Goal: Information Seeking & Learning: Check status

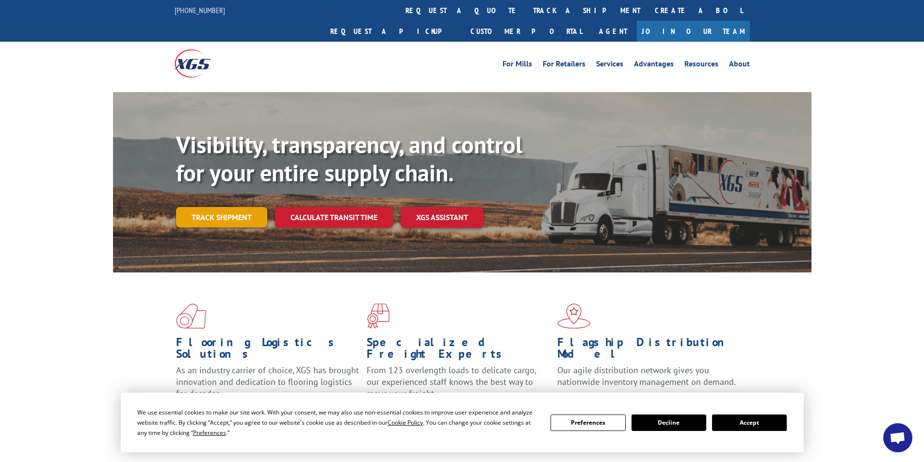
click at [219, 207] on link "Track shipment" at bounding box center [221, 217] width 91 height 20
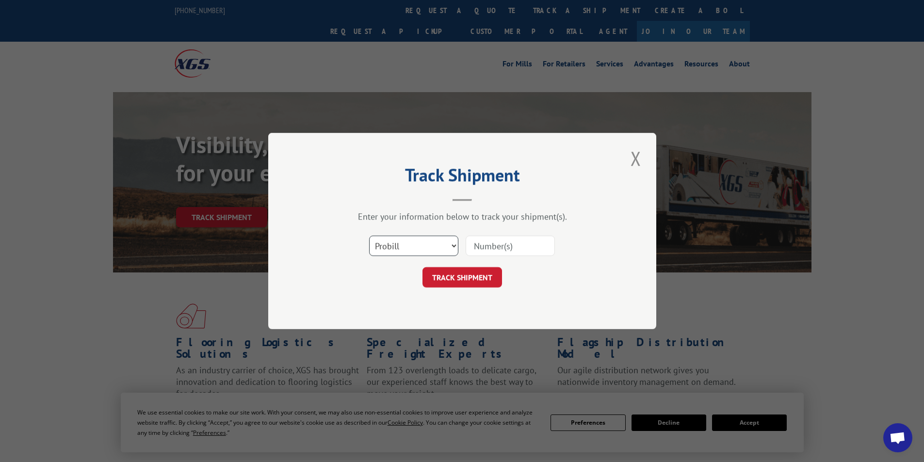
click at [446, 249] on select "Select category... Probill BOL PO" at bounding box center [413, 246] width 89 height 20
select select "bol"
click at [369, 236] on select "Select category... Probill BOL PO" at bounding box center [413, 246] width 89 height 20
click at [503, 246] on input at bounding box center [510, 246] width 89 height 20
type input "427583"
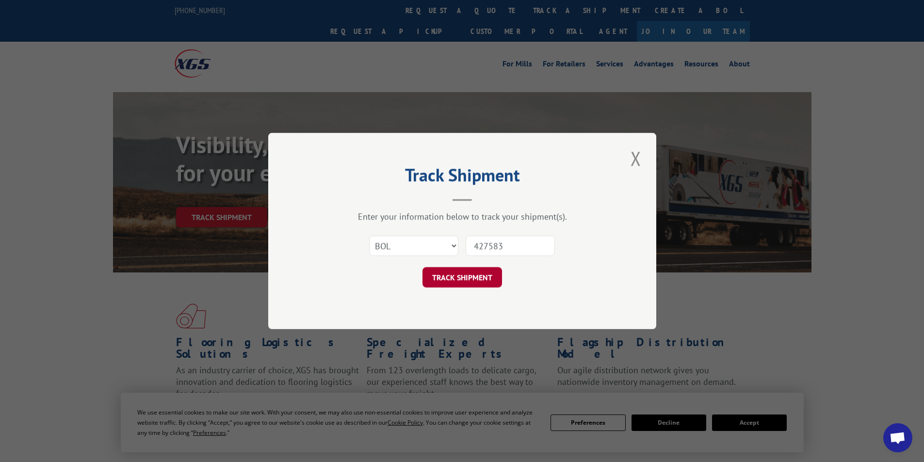
click at [461, 273] on button "TRACK SHIPMENT" at bounding box center [462, 277] width 80 height 20
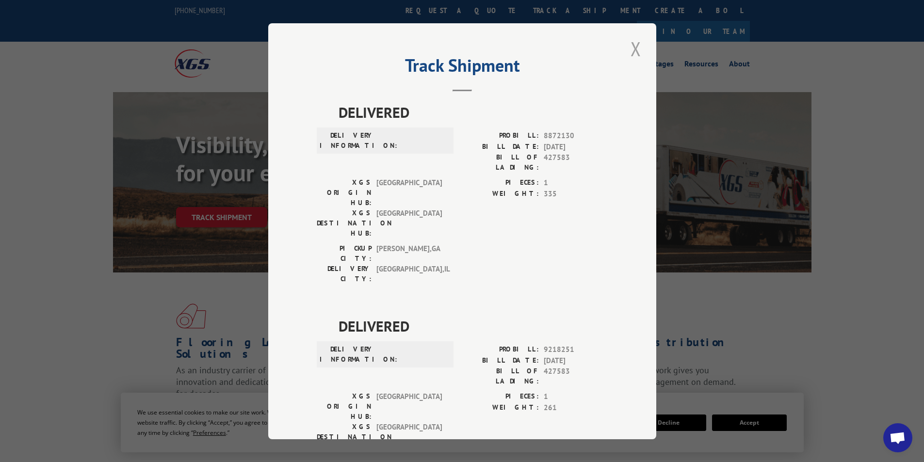
click at [633, 51] on button "Close modal" at bounding box center [636, 48] width 16 height 27
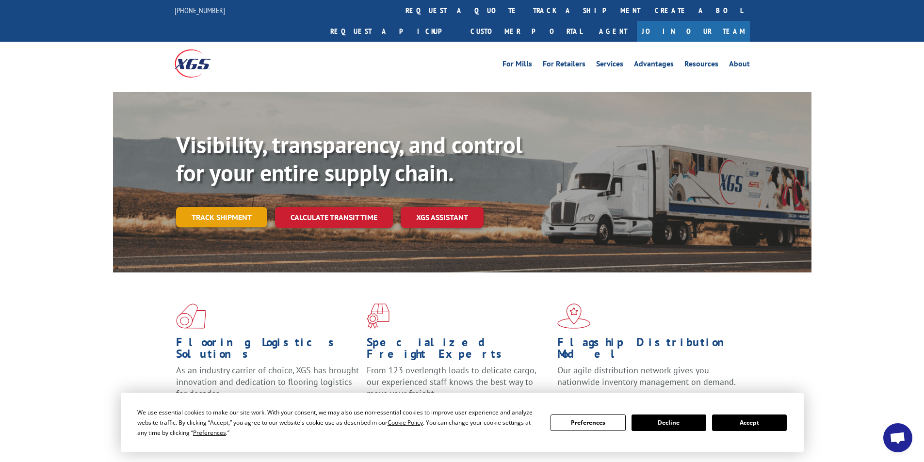
click at [218, 207] on link "Track shipment" at bounding box center [221, 217] width 91 height 20
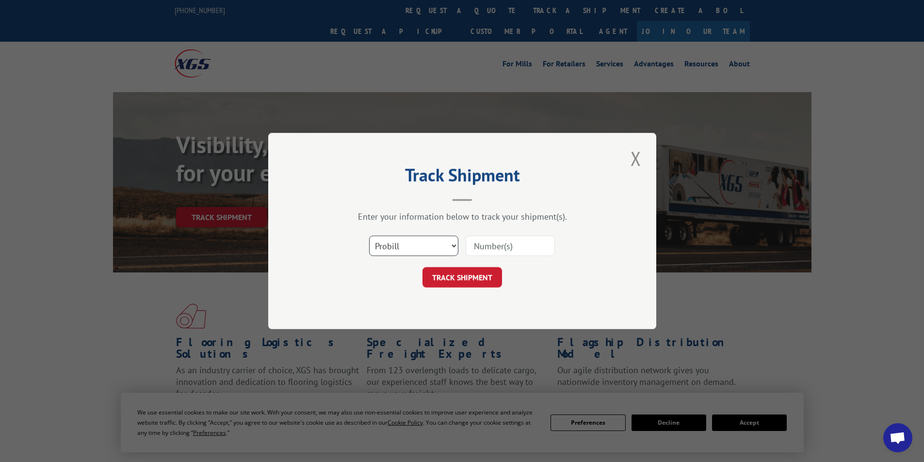
click at [435, 244] on select "Select category... Probill BOL PO" at bounding box center [413, 246] width 89 height 20
click at [369, 236] on select "Select category... Probill BOL PO" at bounding box center [413, 246] width 89 height 20
click at [425, 244] on select "Select category... Probill BOL PO" at bounding box center [413, 246] width 89 height 20
select select "bol"
click at [369, 236] on select "Select category... Probill BOL PO" at bounding box center [413, 246] width 89 height 20
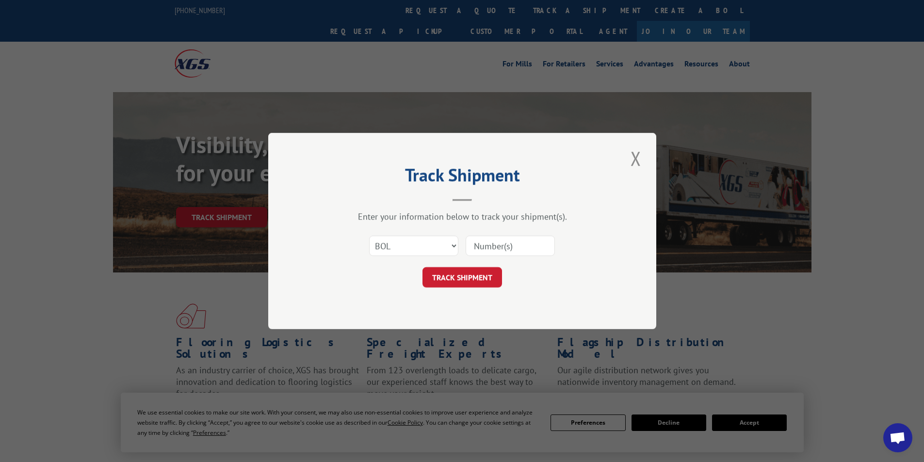
click at [520, 244] on input at bounding box center [510, 246] width 89 height 20
type input "5961285"
click at [480, 273] on button "TRACK SHIPMENT" at bounding box center [462, 277] width 80 height 20
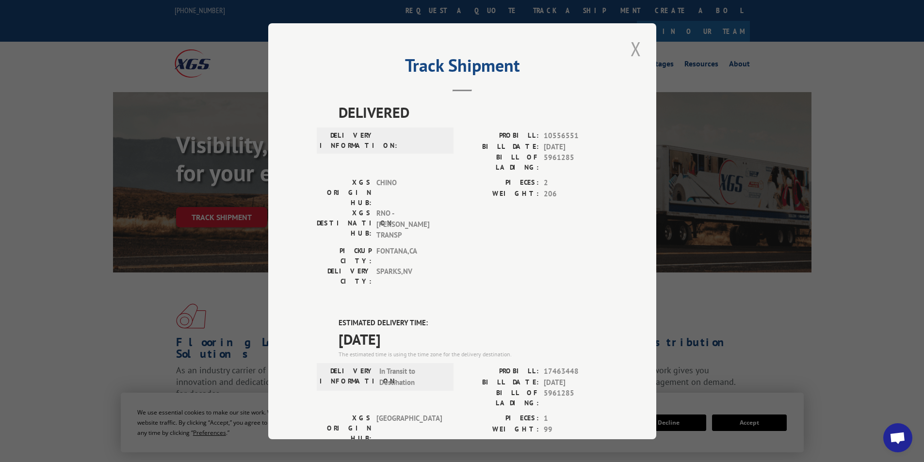
click at [632, 47] on button "Close modal" at bounding box center [636, 48] width 16 height 27
